Goal: Task Accomplishment & Management: Complete application form

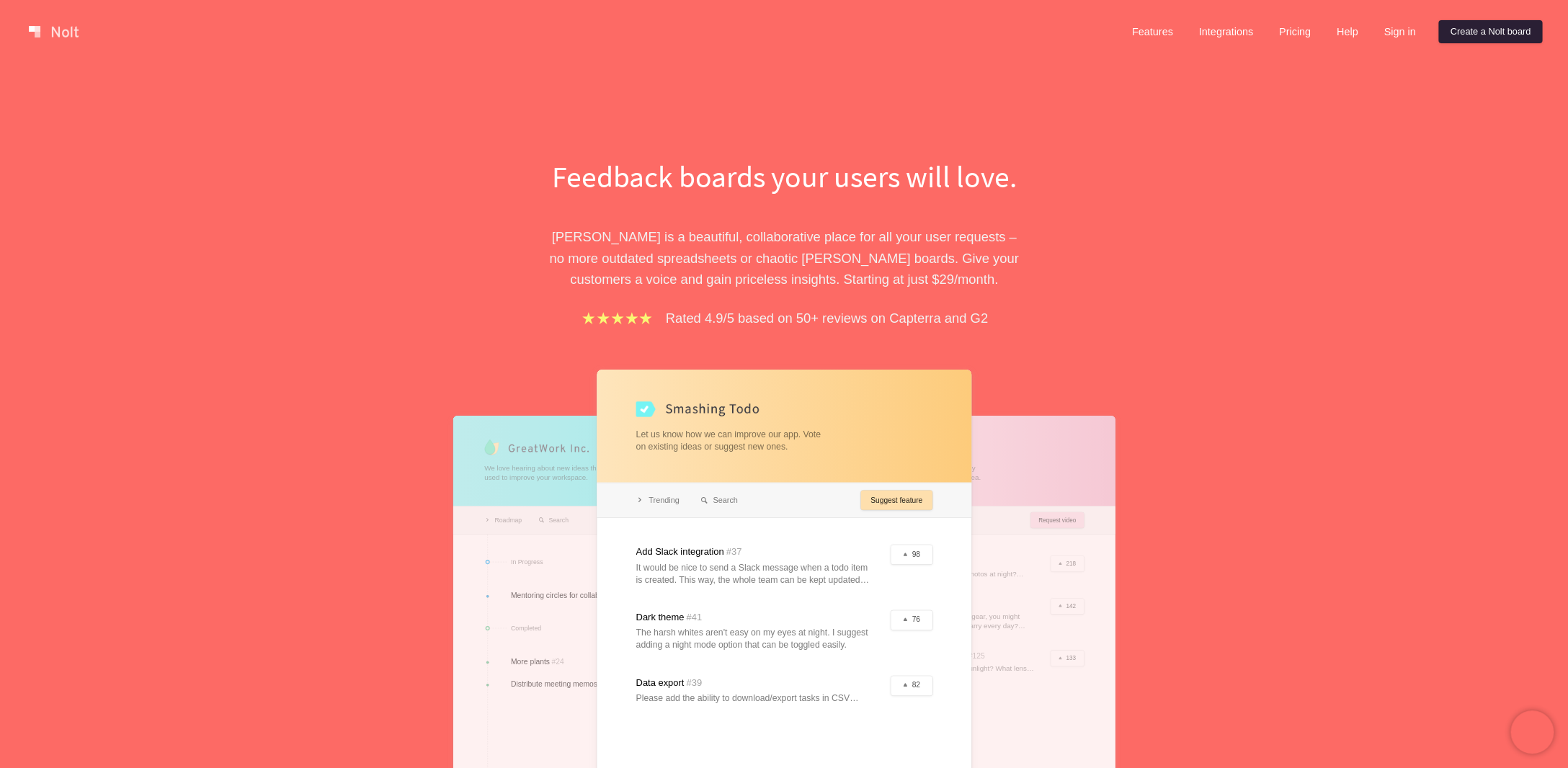
click at [1460, 28] on link "Create a Nolt board" at bounding box center [1490, 31] width 104 height 23
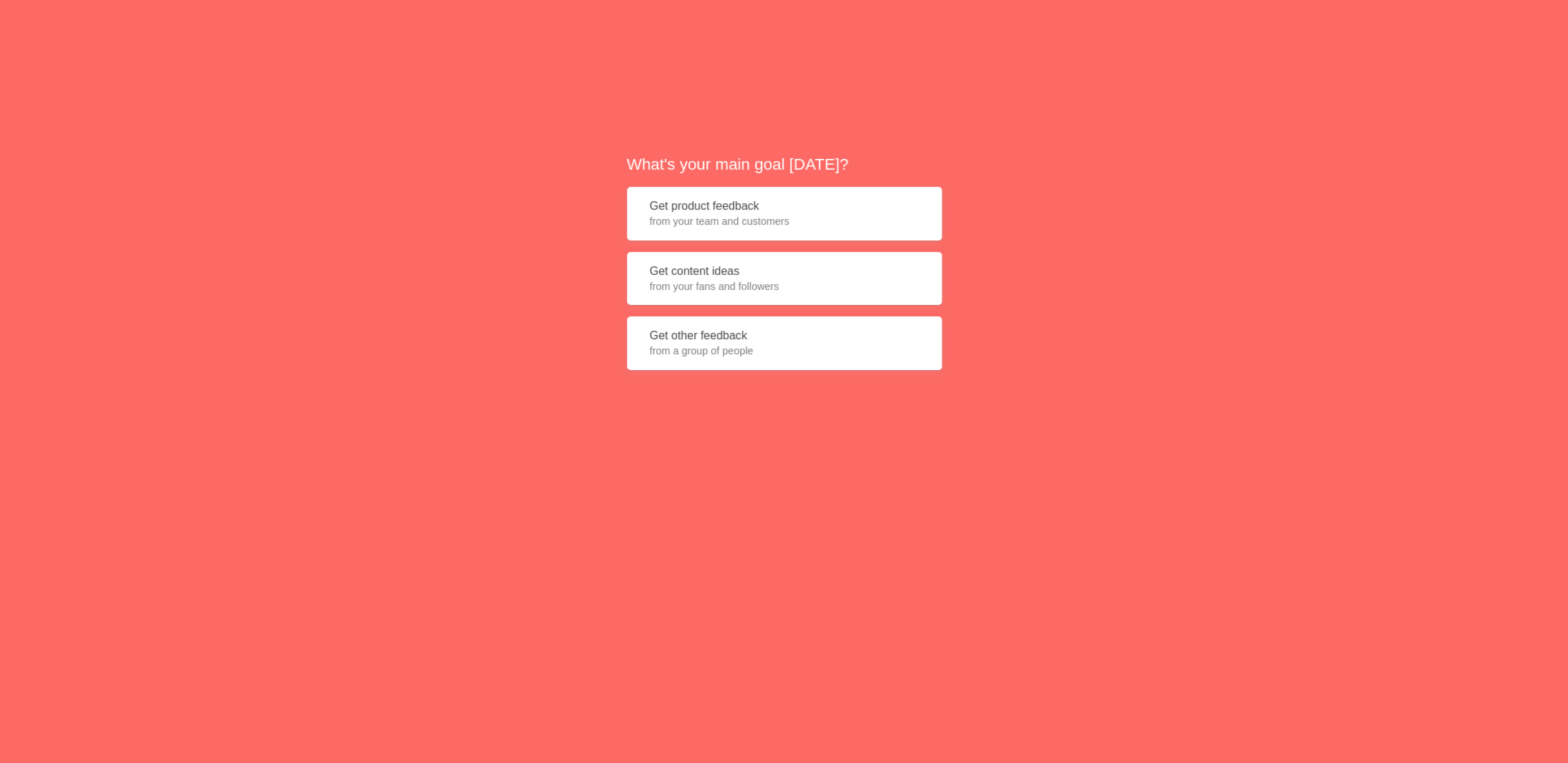
click at [709, 226] on span "from your team and customers" at bounding box center [784, 221] width 269 height 15
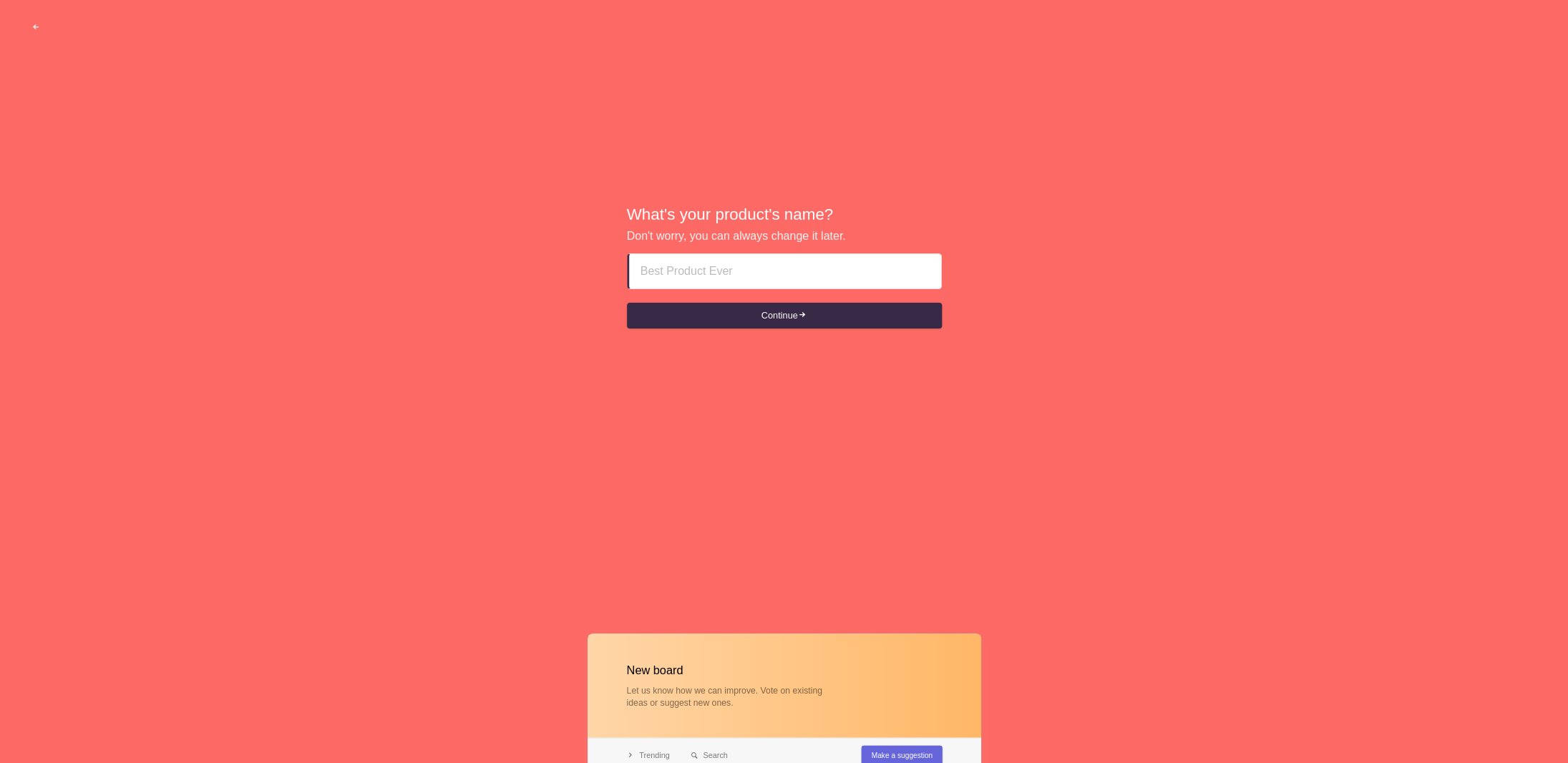
click at [694, 267] on input at bounding box center [784, 272] width 289 height 34
click at [796, 322] on button "Continue" at bounding box center [784, 316] width 315 height 26
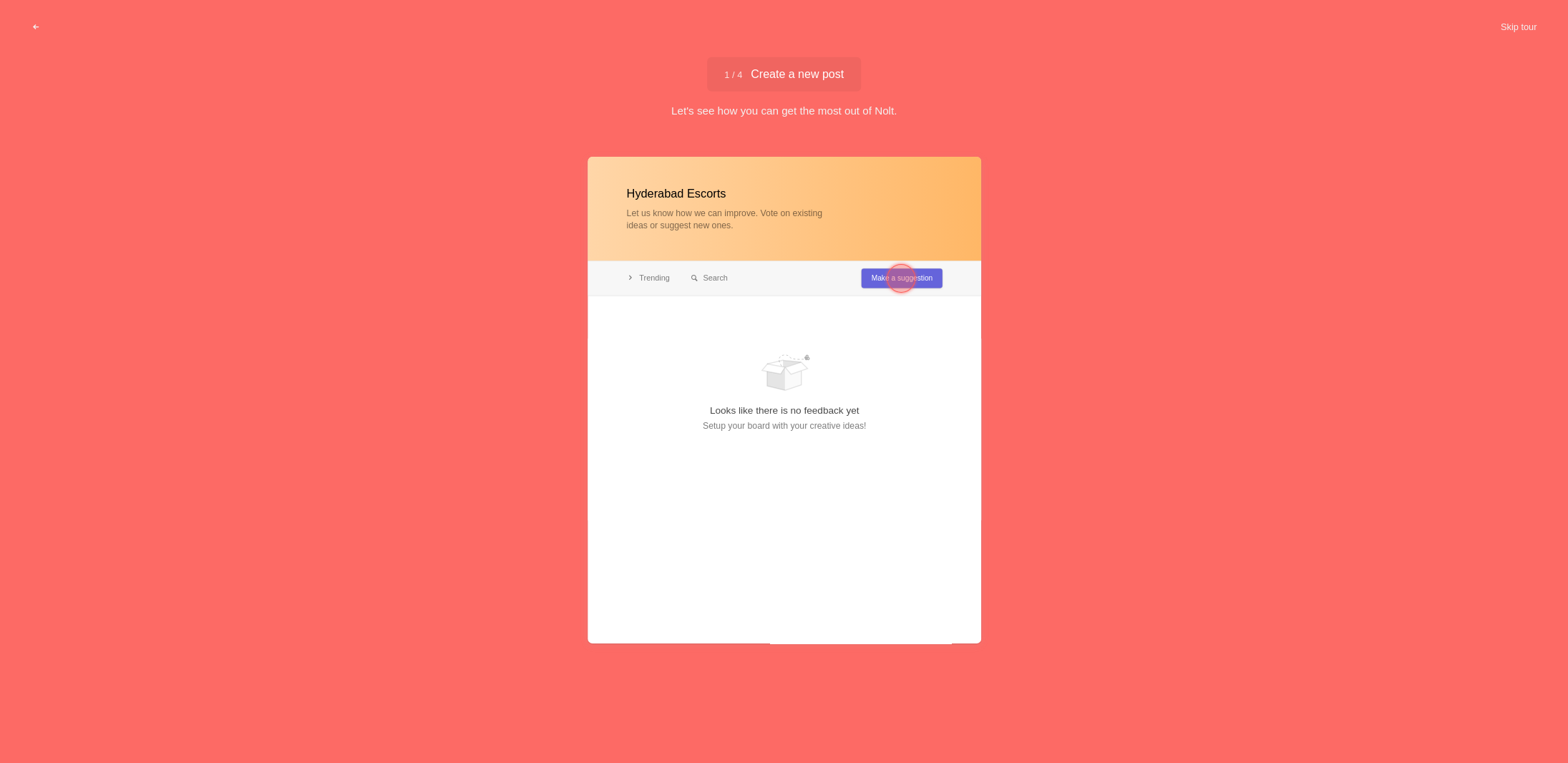
type input "Hyderabad Escorts"
click at [909, 279] on div at bounding box center [901, 278] width 28 height 28
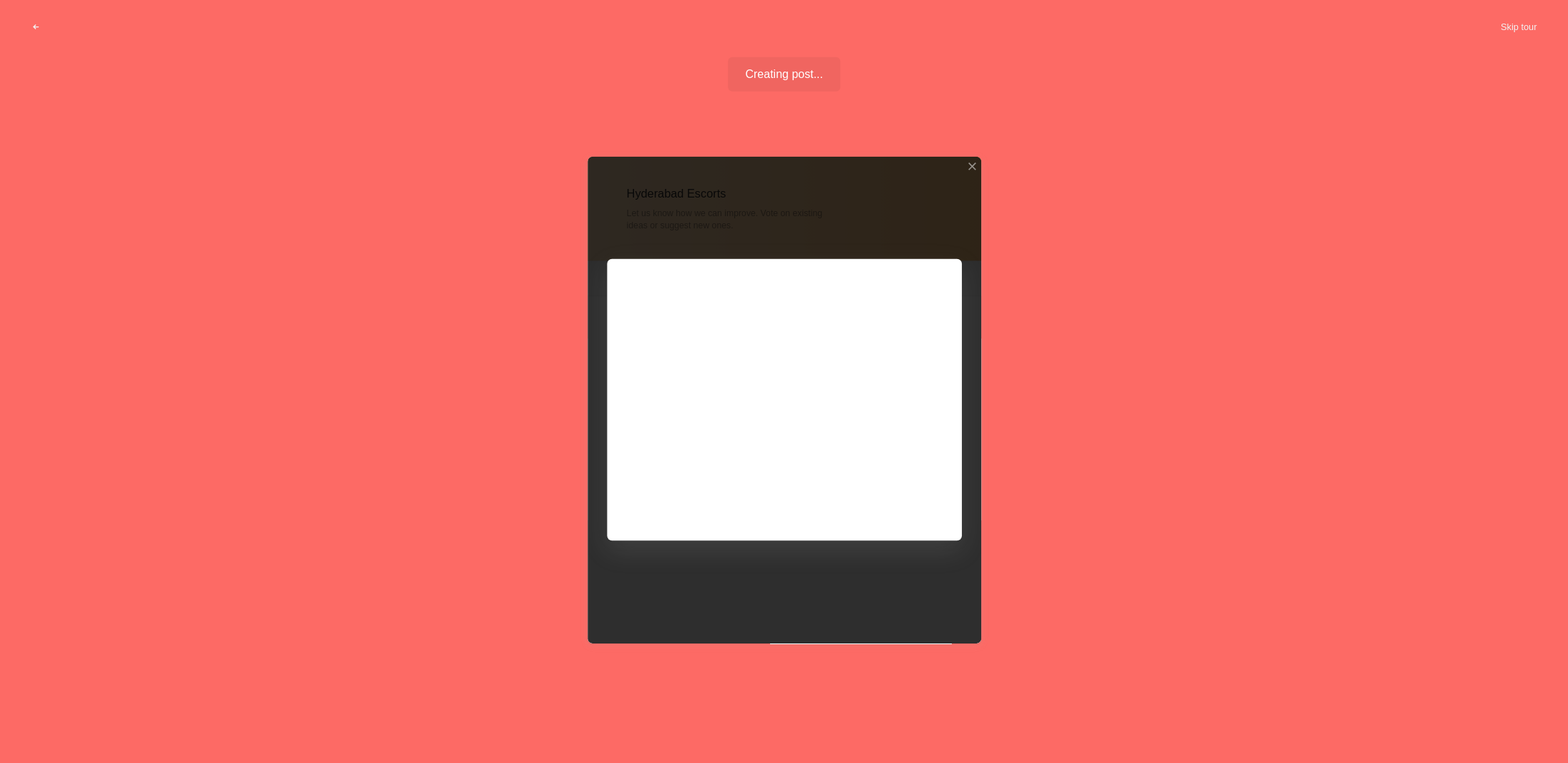
click at [677, 338] on div at bounding box center [784, 400] width 394 height 487
click at [909, 504] on div at bounding box center [784, 400] width 394 height 487
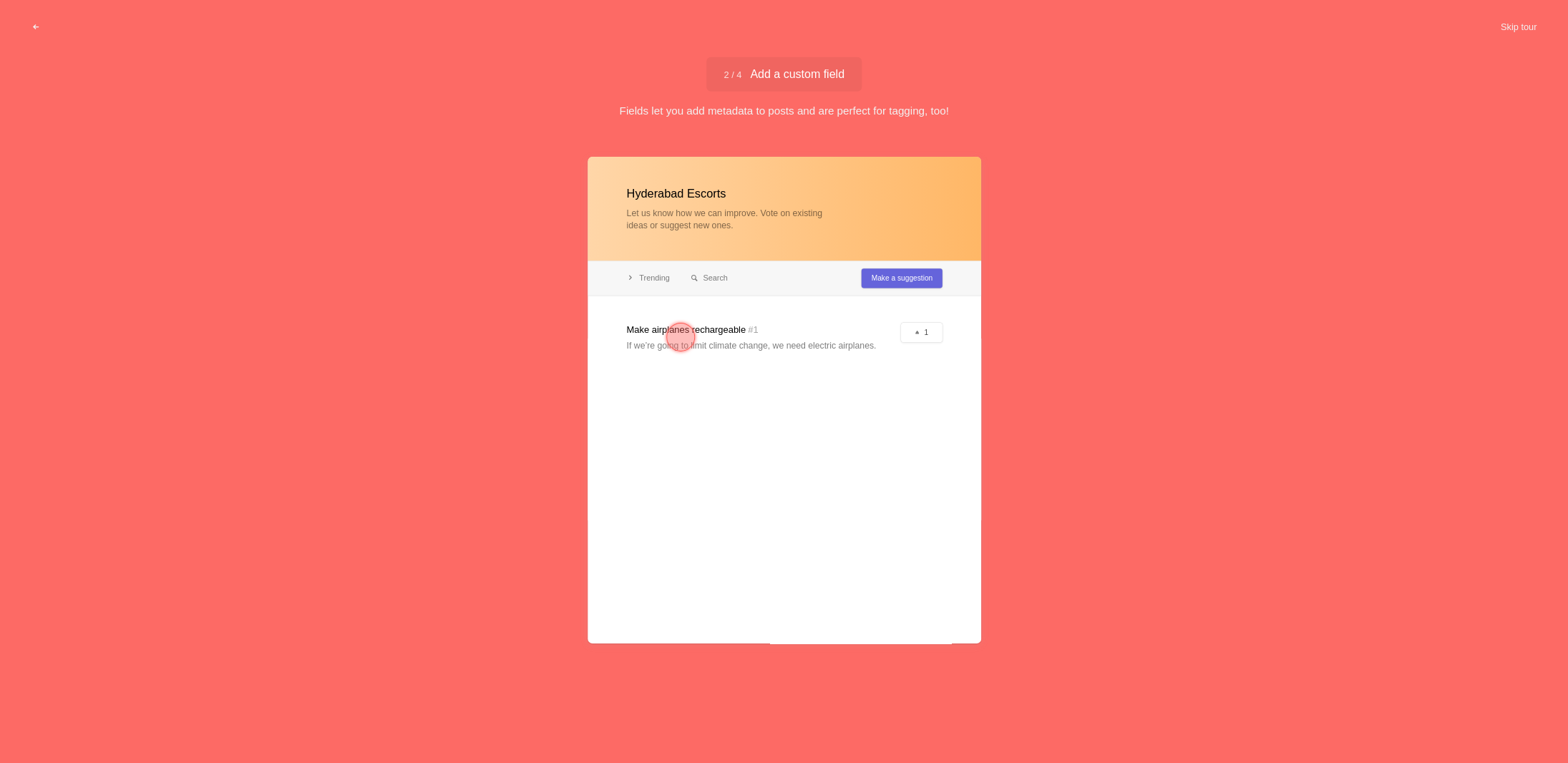
click at [919, 283] on div at bounding box center [784, 400] width 394 height 487
click at [1517, 28] on button "Skip tour" at bounding box center [1518, 28] width 71 height 26
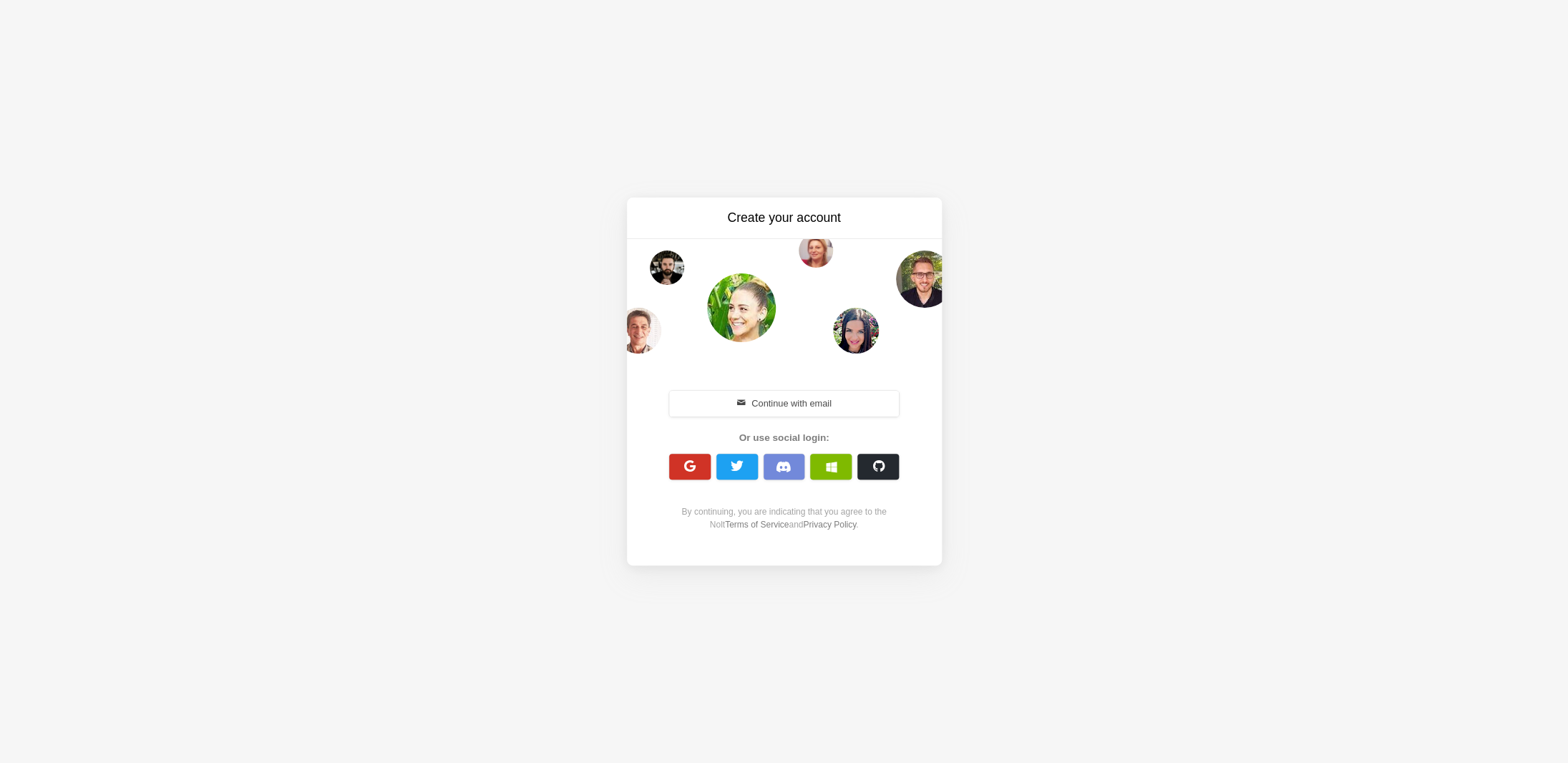
click at [686, 474] on button "button" at bounding box center [690, 466] width 41 height 26
